Goal: Task Accomplishment & Management: Use online tool/utility

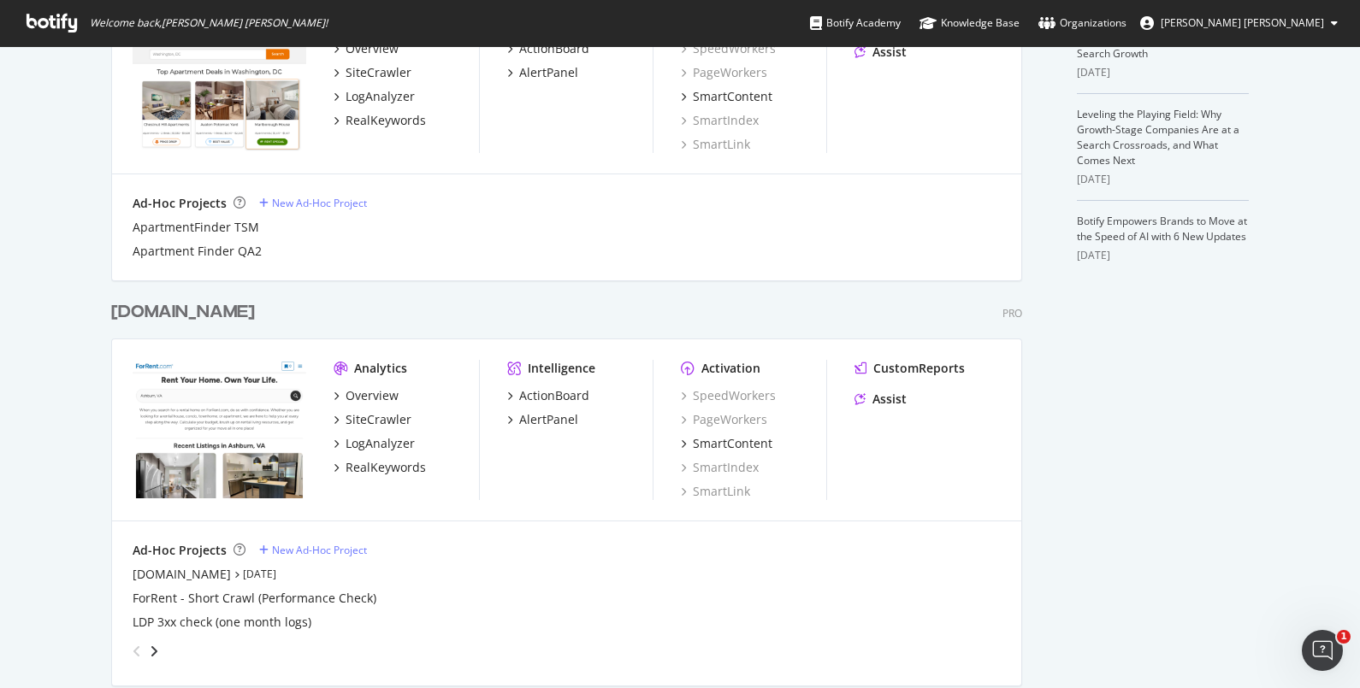
scroll to position [969, 0]
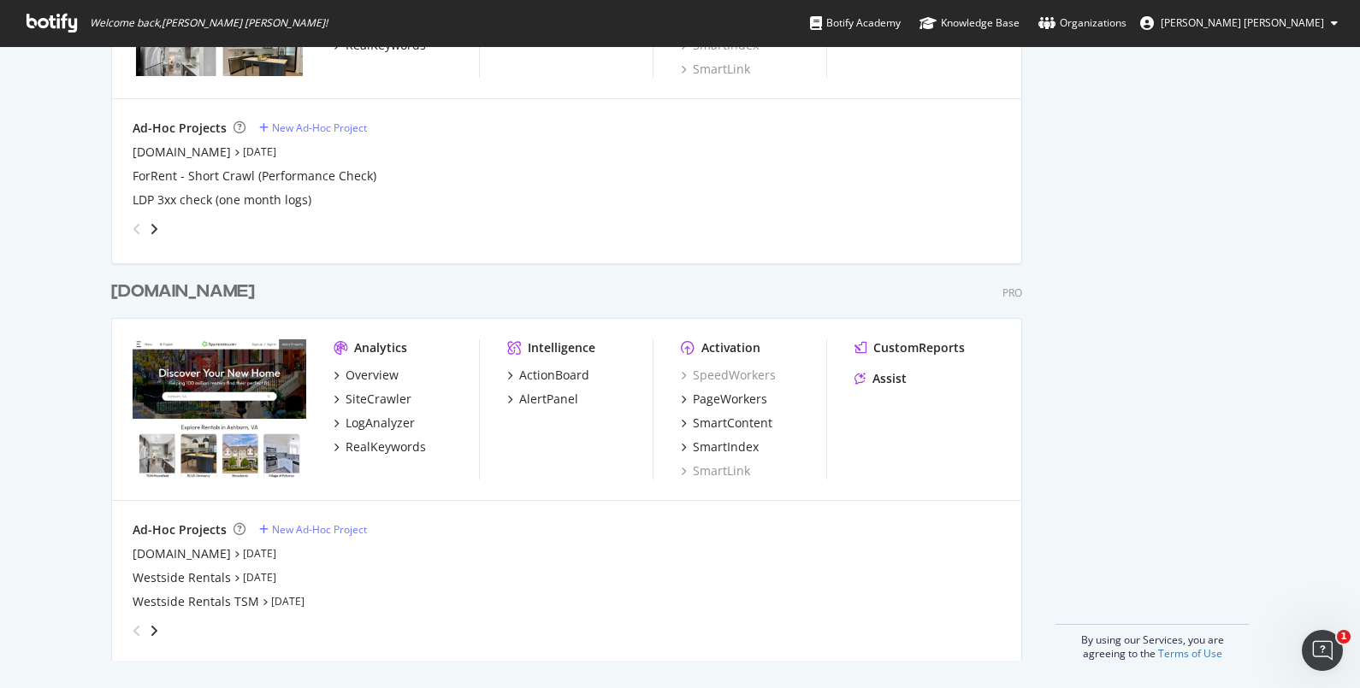
click at [188, 290] on div "[DOMAIN_NAME]" at bounding box center [183, 292] width 144 height 25
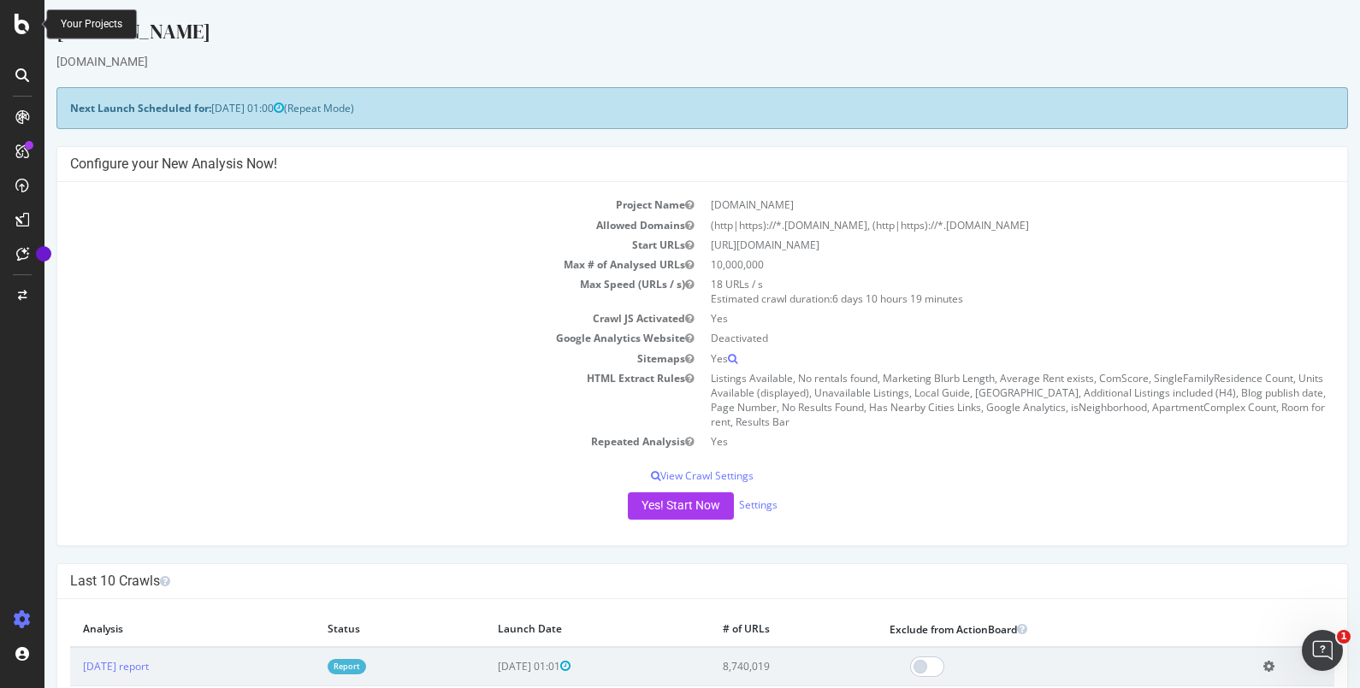
click at [24, 24] on icon at bounding box center [22, 24] width 15 height 21
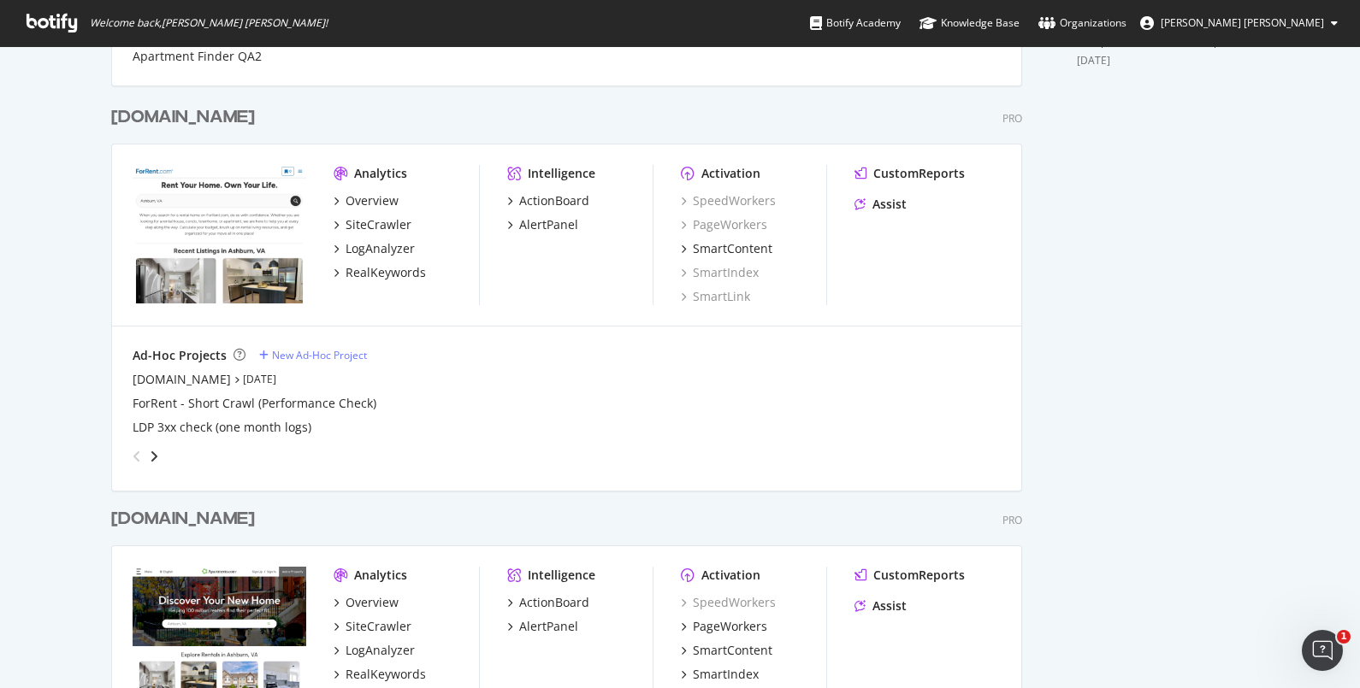
scroll to position [969, 0]
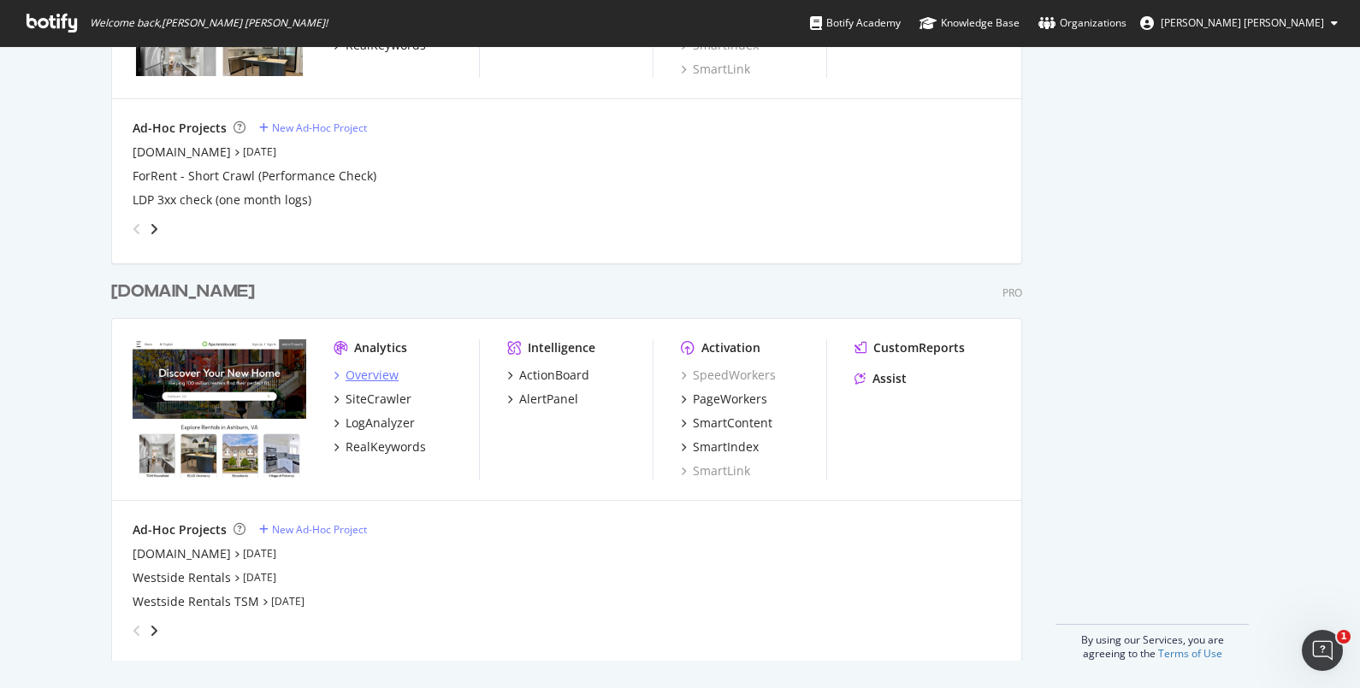
click at [334, 375] on div "Overview" at bounding box center [366, 375] width 65 height 17
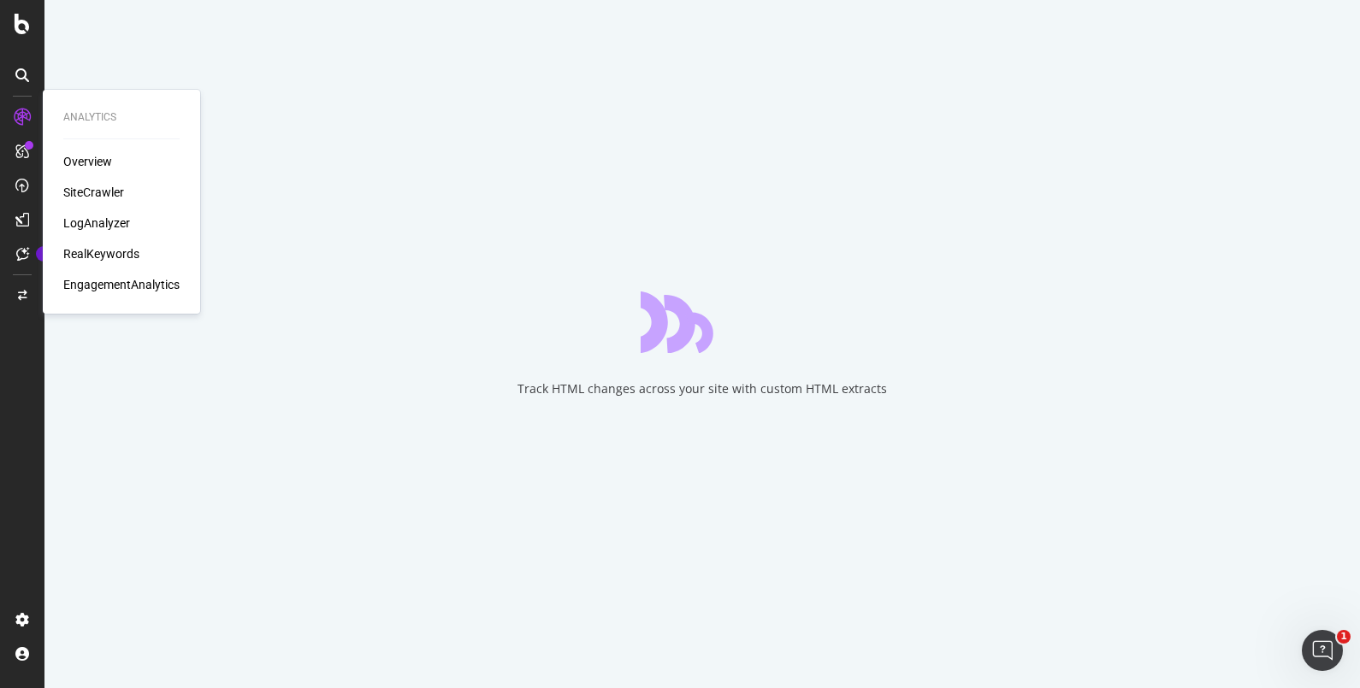
click at [80, 184] on div "SiteCrawler" at bounding box center [93, 192] width 61 height 17
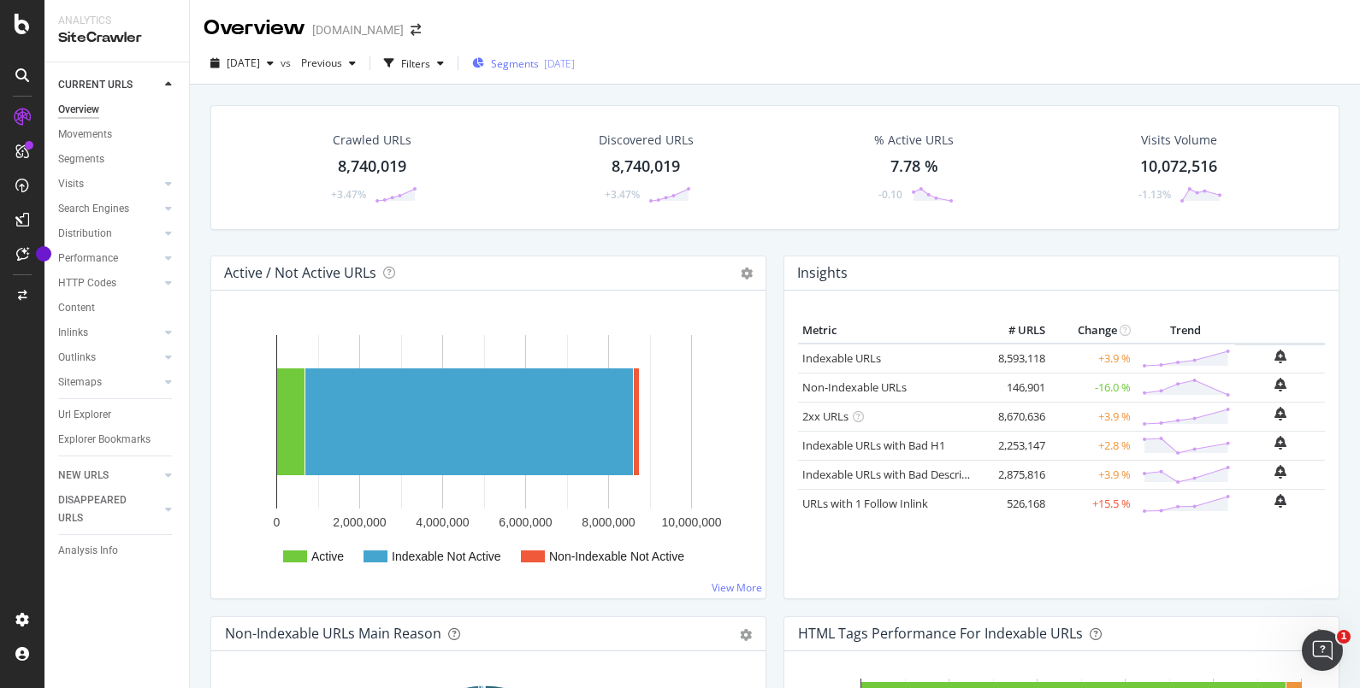
click at [575, 63] on div "[DATE]" at bounding box center [559, 63] width 31 height 15
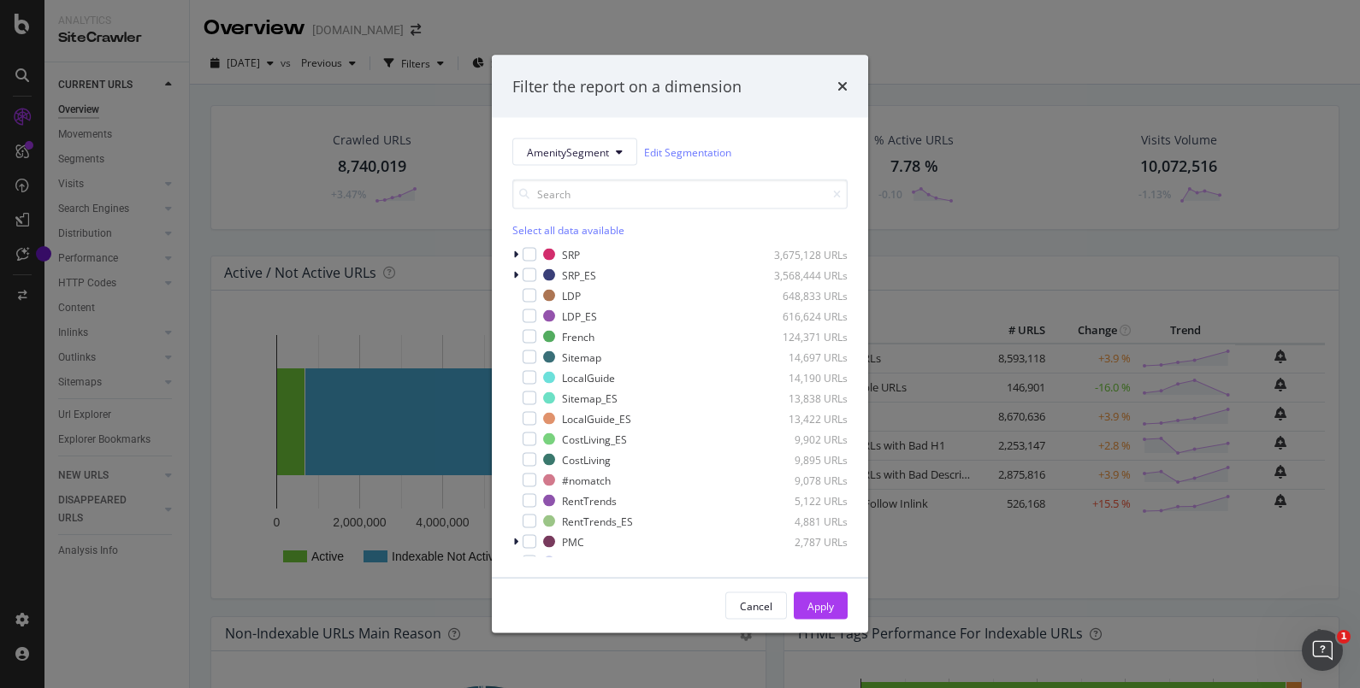
click at [304, 178] on div "Filter the report on a dimension AmenitySegment Edit Segmentation Select all da…" at bounding box center [680, 344] width 1360 height 688
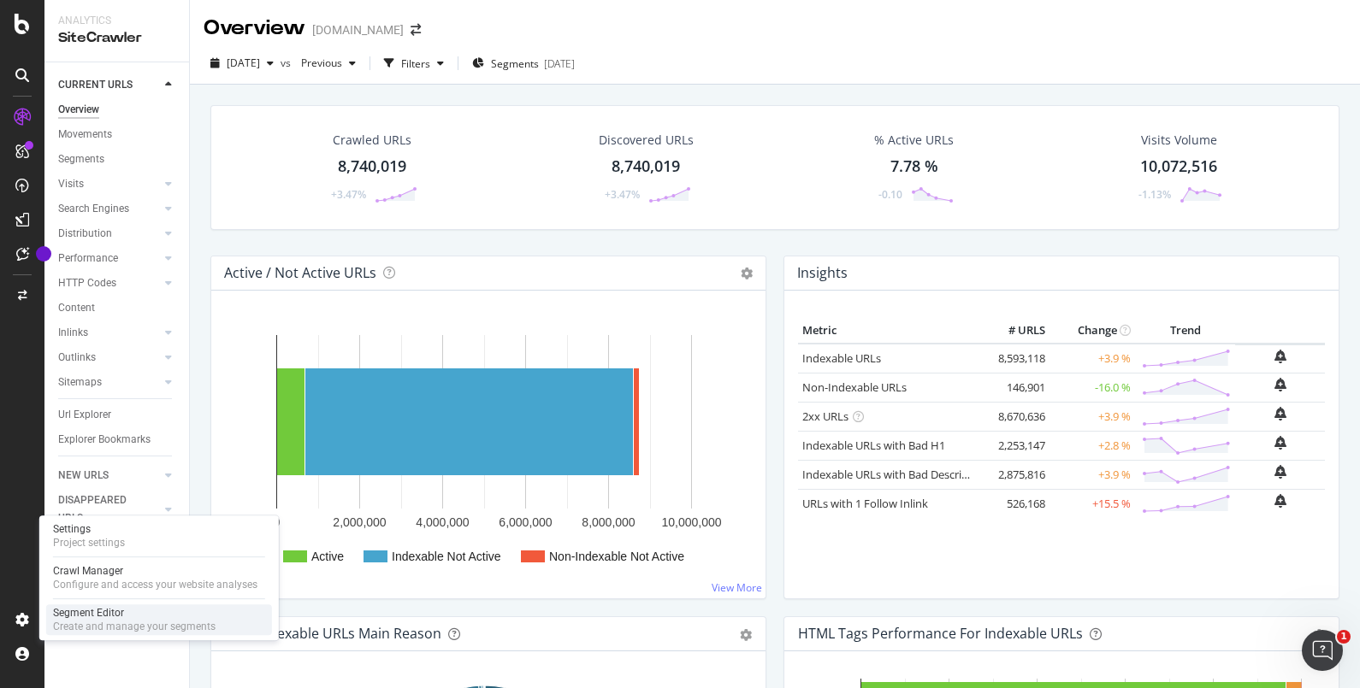
click at [74, 616] on div "Segment Editor" at bounding box center [134, 613] width 162 height 14
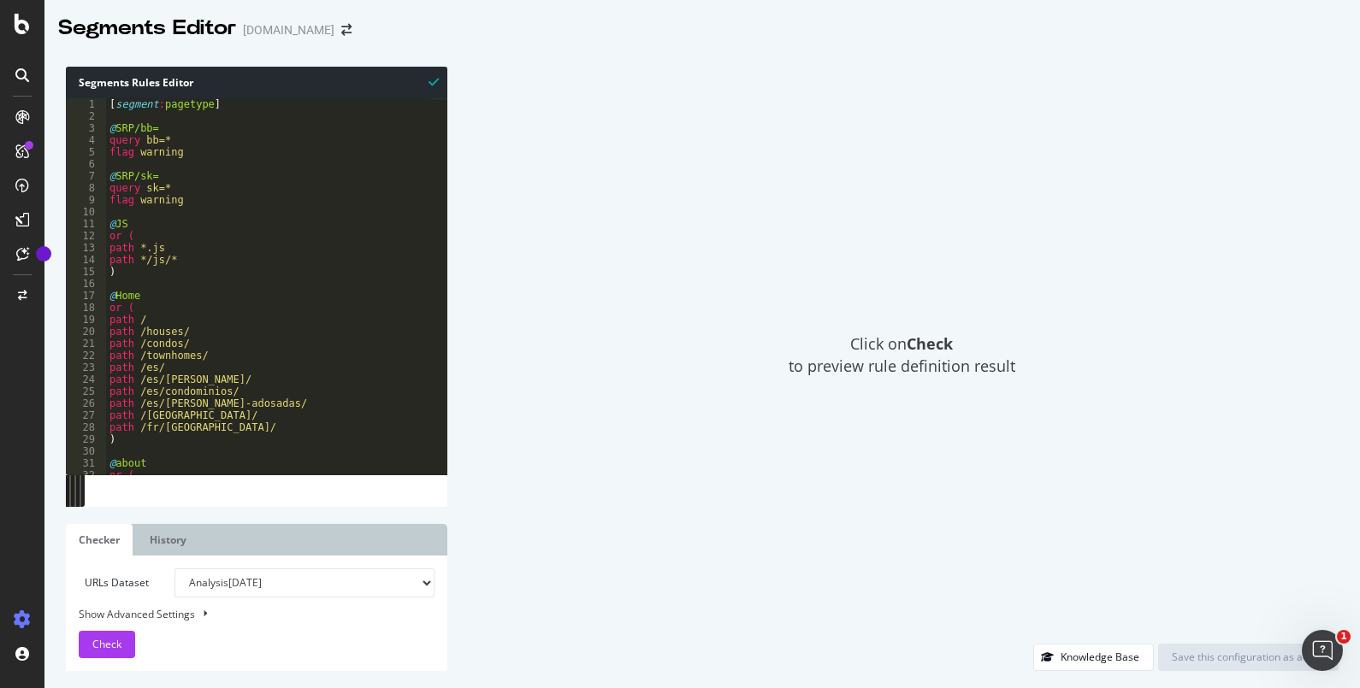
type textarea "or ("
click at [265, 313] on div "[ segment : pagetype ] @ SRP/bb= query bb=* flag warning @ SRP/sk= query sk=* f…" at bounding box center [372, 290] width 532 height 384
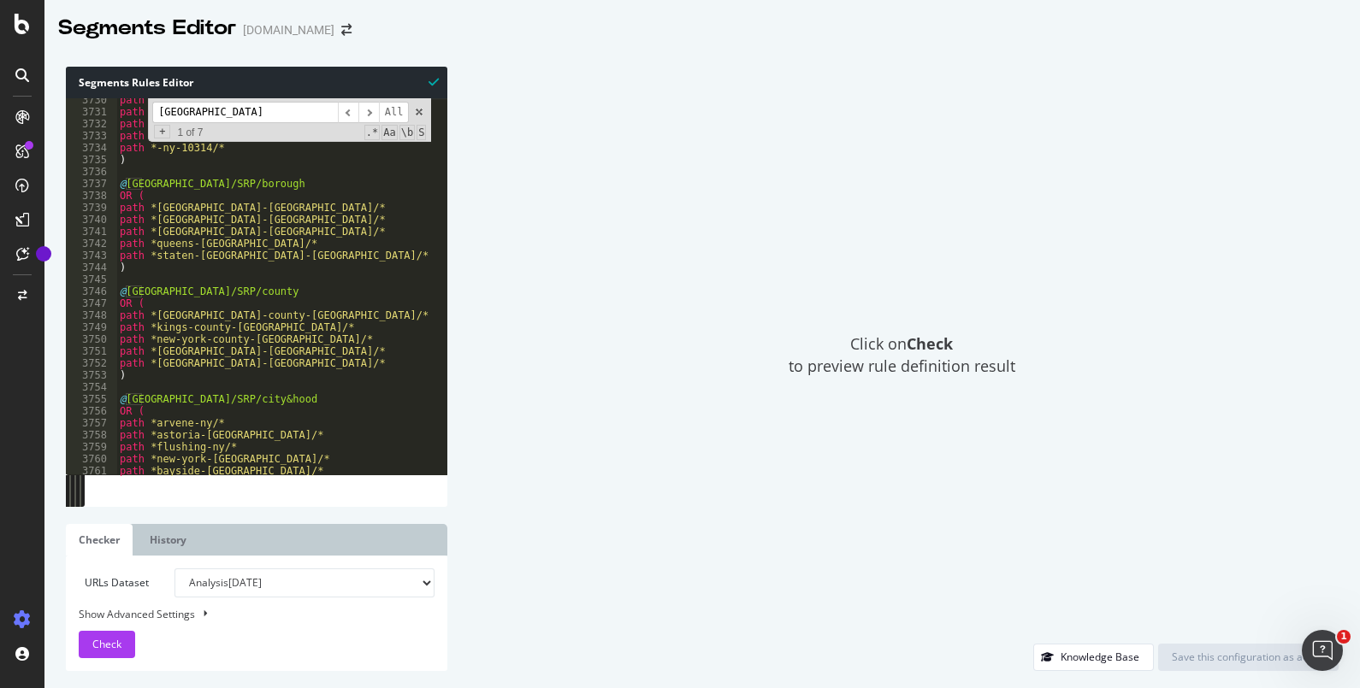
scroll to position [27264, 0]
type input "[GEOGRAPHIC_DATA]"
click at [422, 111] on span at bounding box center [419, 112] width 12 height 12
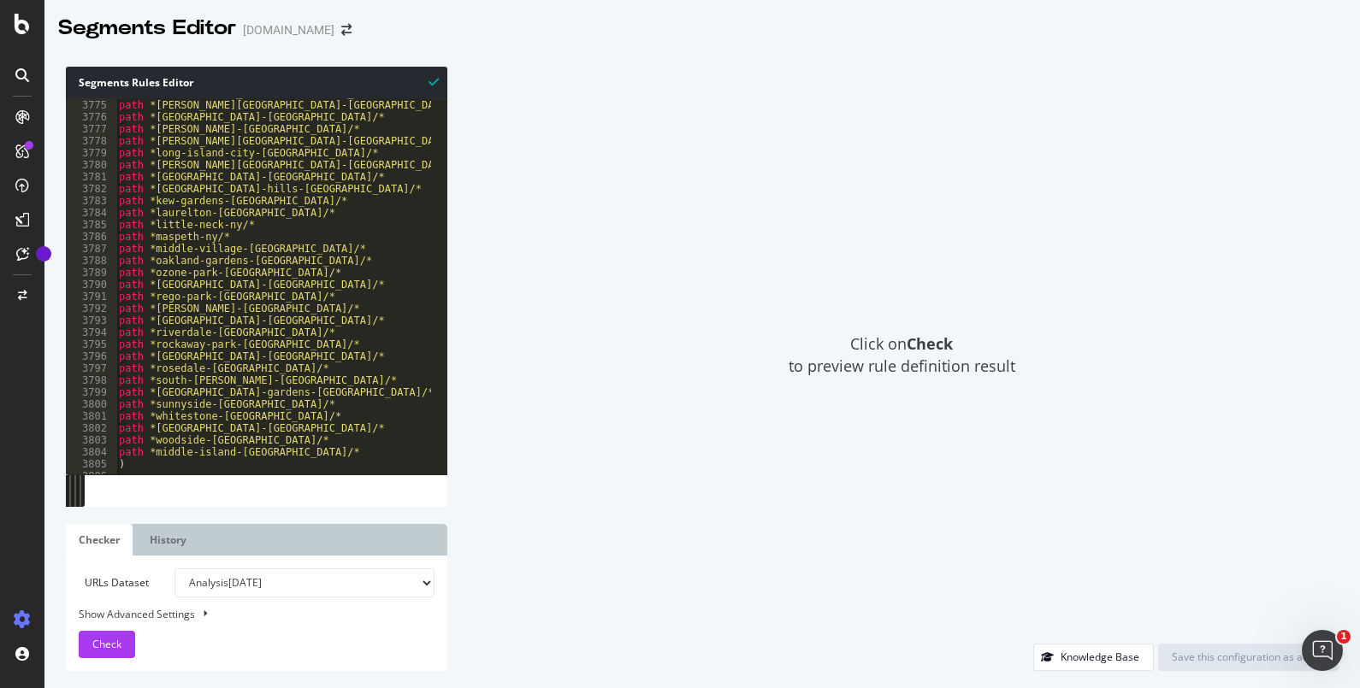
scroll to position [0, 3]
click at [326, 263] on div "path *fresh-[PERSON_NAME]-[GEOGRAPHIC_DATA]/* path *[PERSON_NAME][GEOGRAPHIC_DA…" at bounding box center [380, 282] width 532 height 384
type textarea "path *oakland-gardens-[GEOGRAPHIC_DATA]/*"
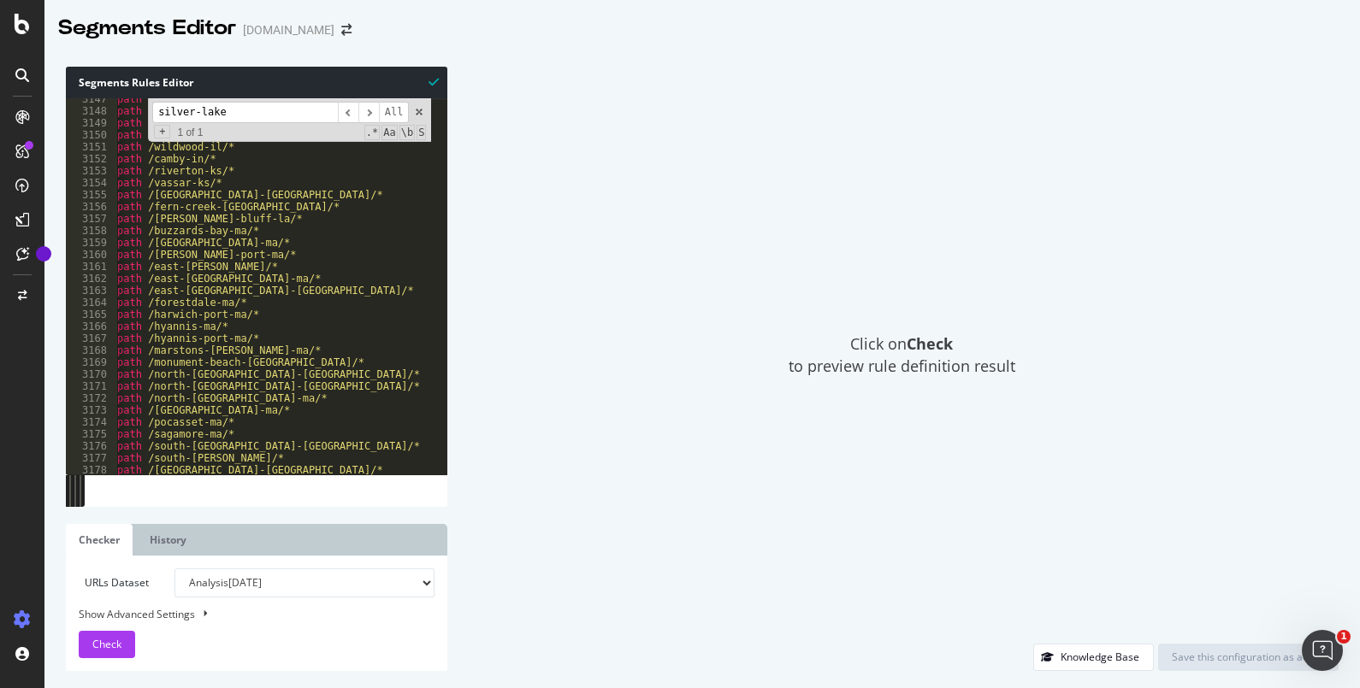
scroll to position [23021, 0]
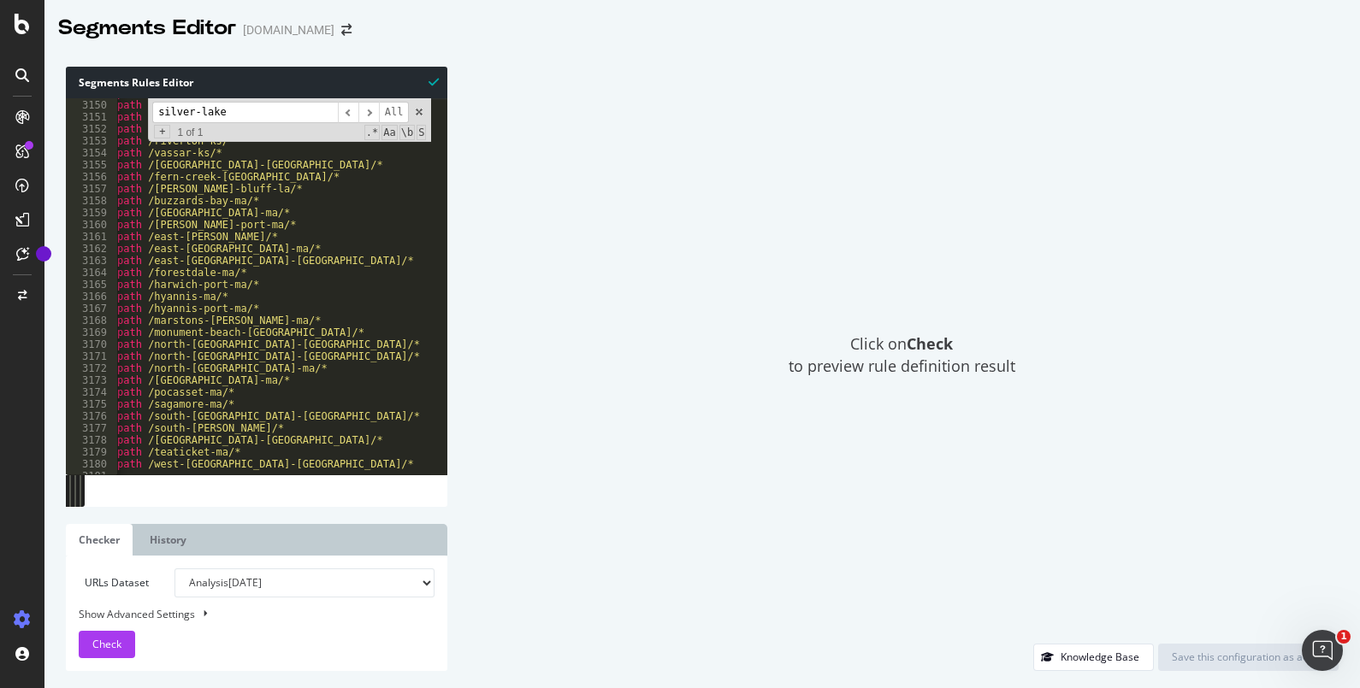
drag, startPoint x: 243, startPoint y: 120, endPoint x: 134, endPoint y: 113, distance: 108.8
click at [134, 113] on div "path /summit-argo-[GEOGRAPHIC_DATA]/* path /[GEOGRAPHIC_DATA]-village-[GEOGRAPH…" at bounding box center [273, 286] width 315 height 376
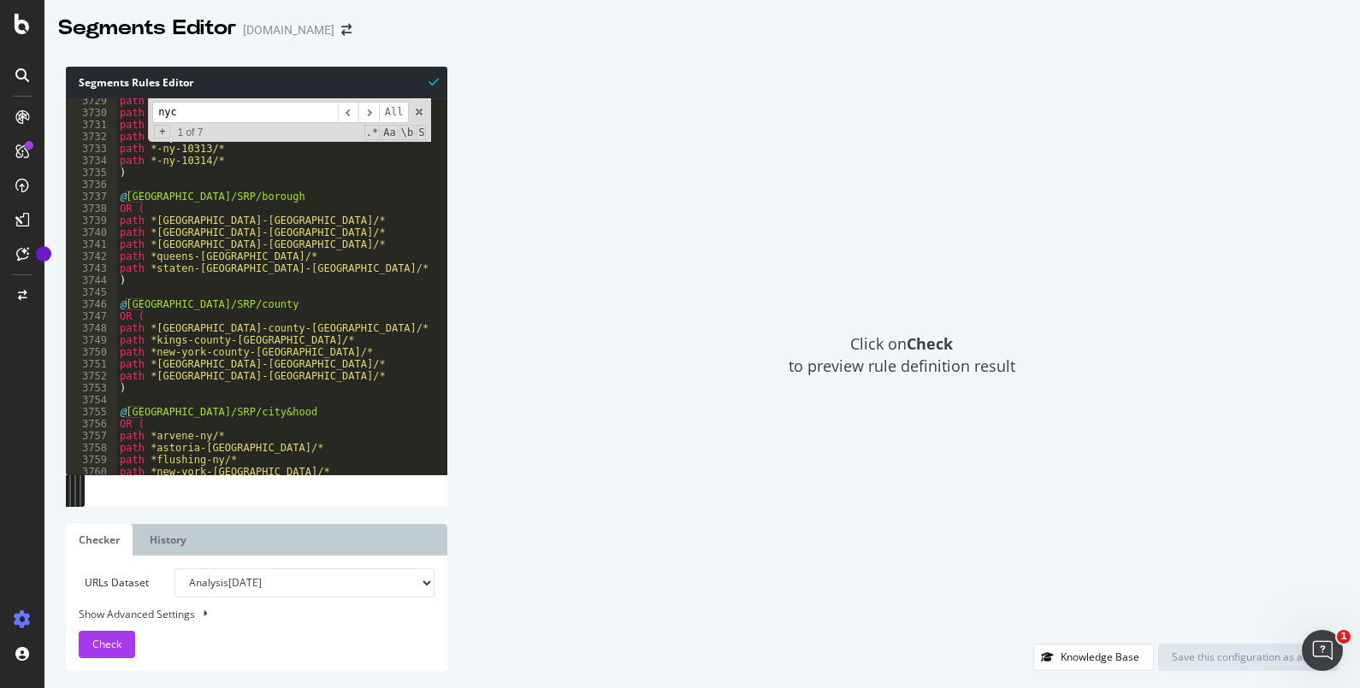
scroll to position [27256, 0]
type input "nyc"
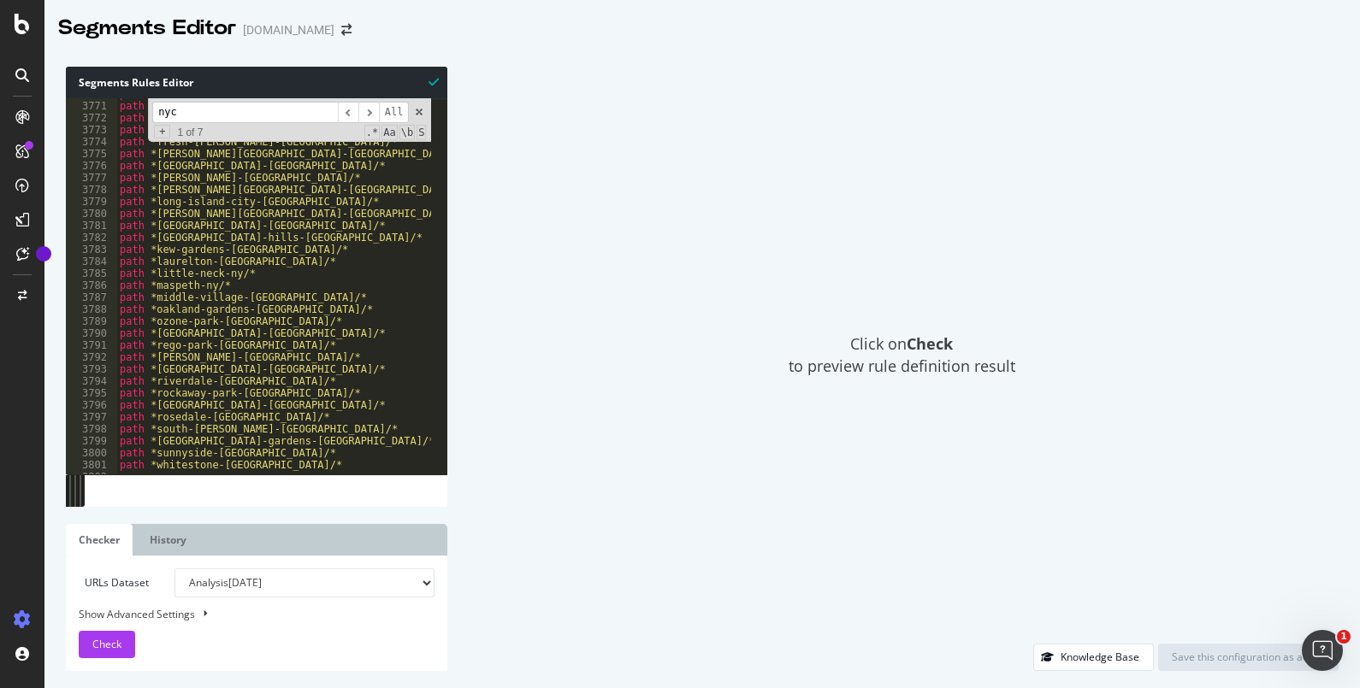
scroll to position [27663, 0]
